Goal: Task Accomplishment & Management: Use online tool/utility

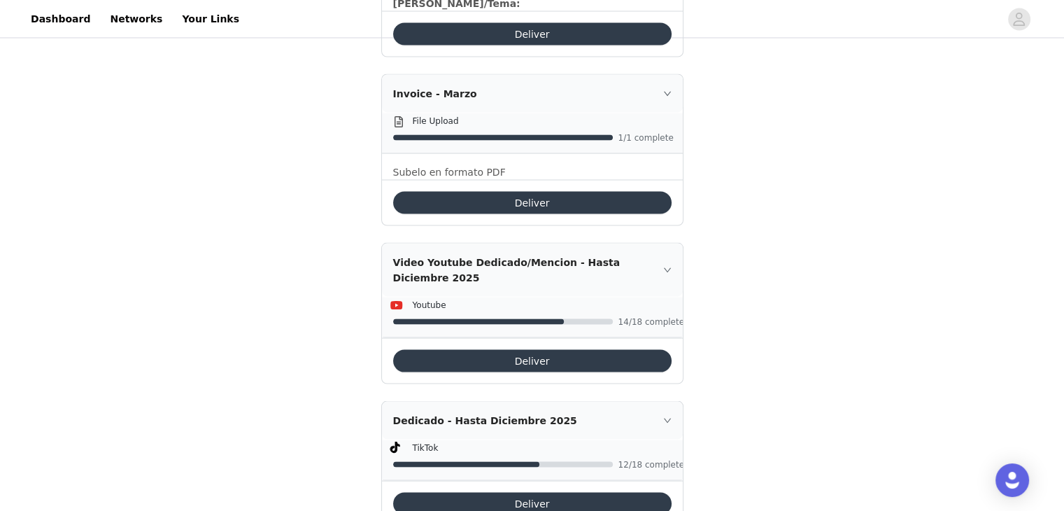
scroll to position [2636, 0]
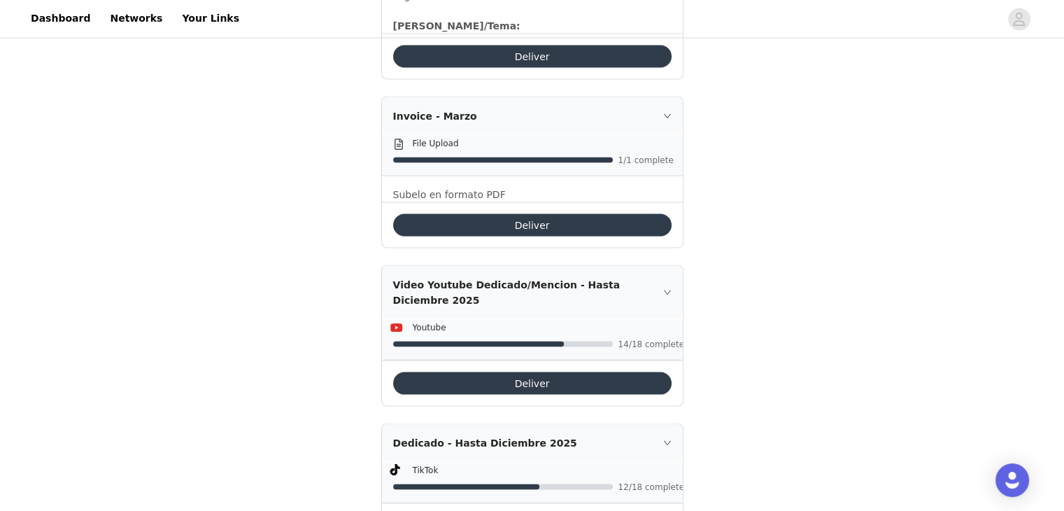
click at [573, 372] on button "Deliver" at bounding box center [532, 383] width 278 height 22
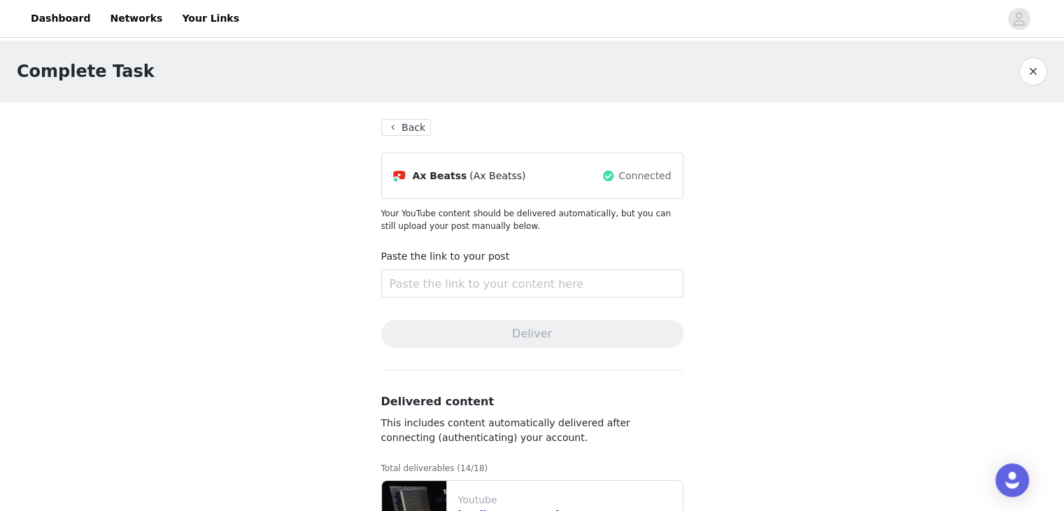
click at [395, 127] on button "Back" at bounding box center [406, 127] width 50 height 17
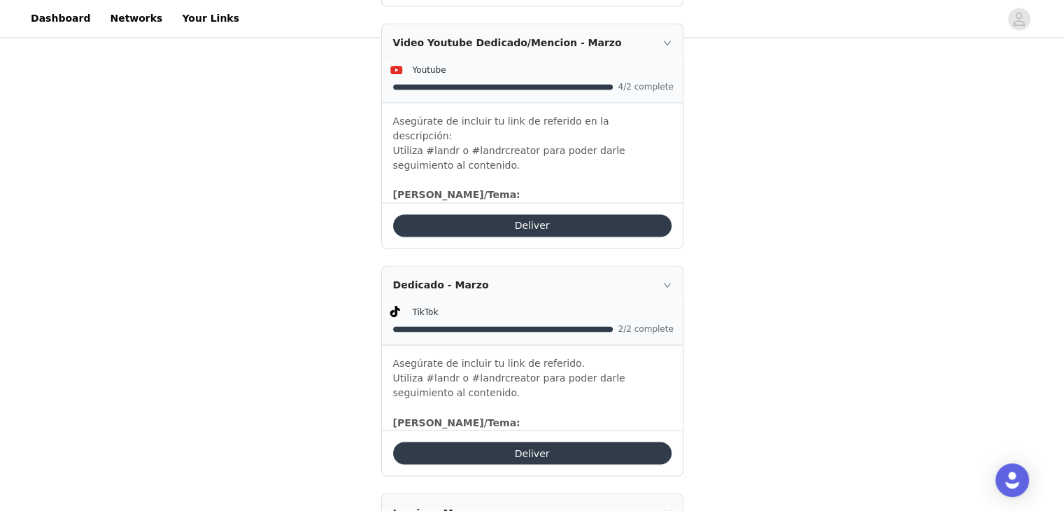
scroll to position [2776, 0]
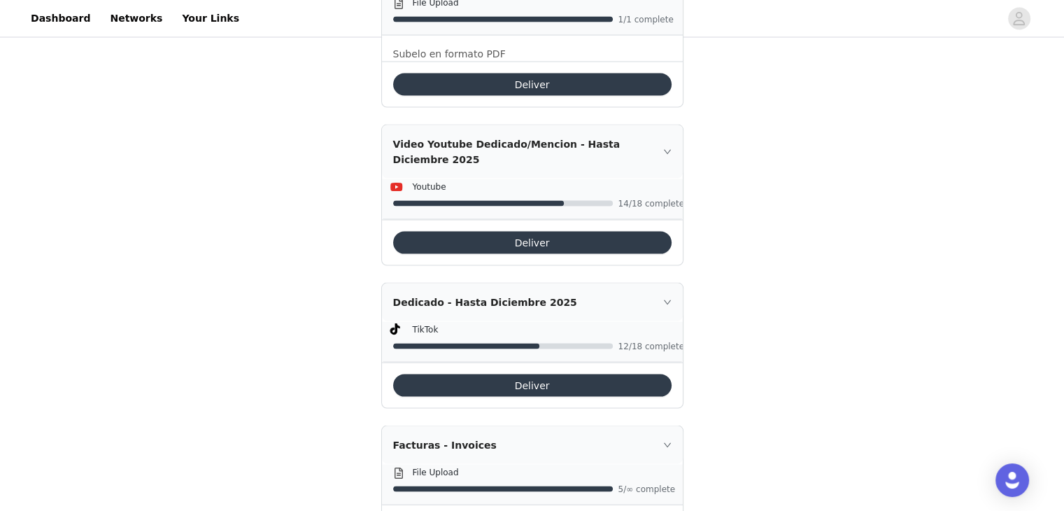
click at [537, 374] on button "Deliver" at bounding box center [532, 385] width 278 height 22
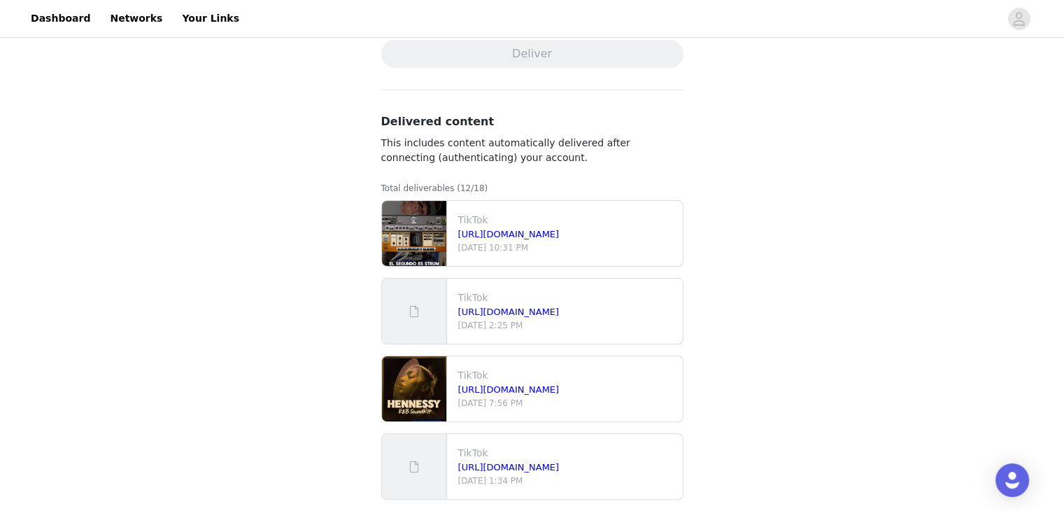
scroll to position [914, 0]
